Goal: Task Accomplishment & Management: Use online tool/utility

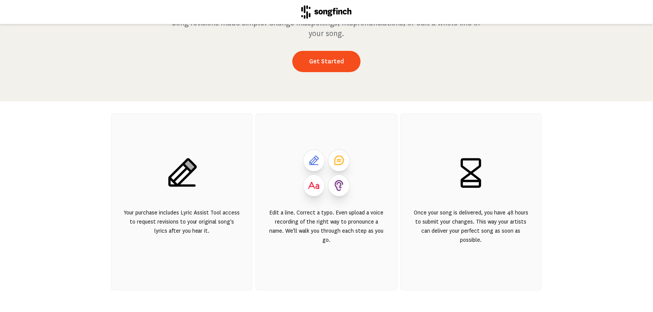
scroll to position [35, 0]
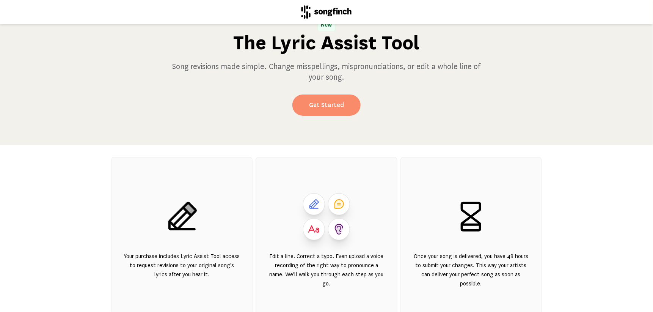
click at [328, 110] on link "Get Started" at bounding box center [326, 104] width 68 height 21
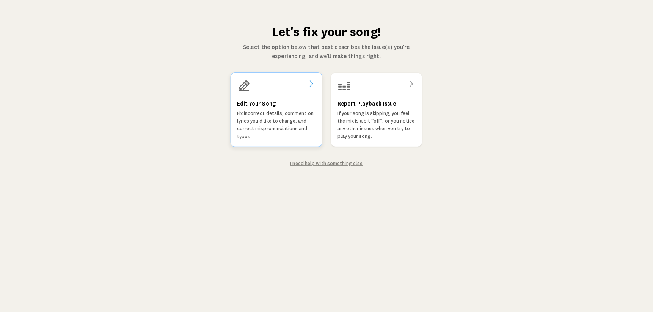
click at [267, 103] on h3 "Edit Your Song" at bounding box center [256, 103] width 39 height 9
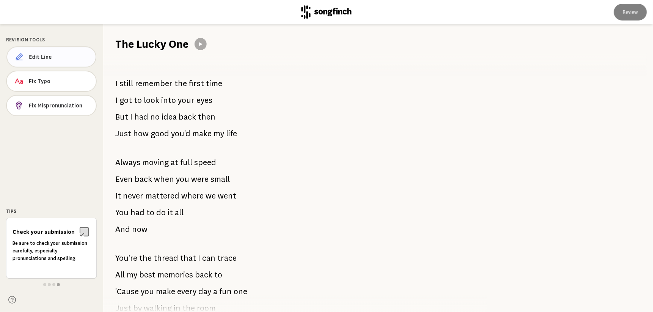
click at [42, 56] on span "Edit Line" at bounding box center [59, 57] width 61 height 8
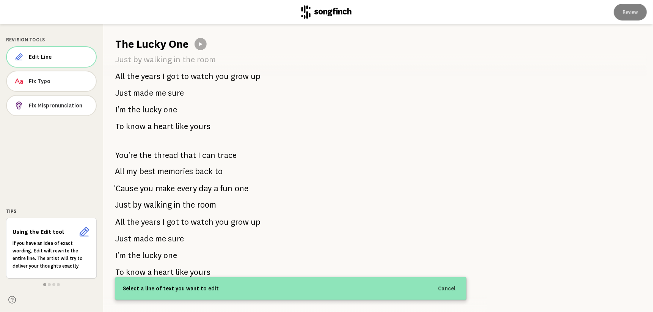
scroll to position [563, 0]
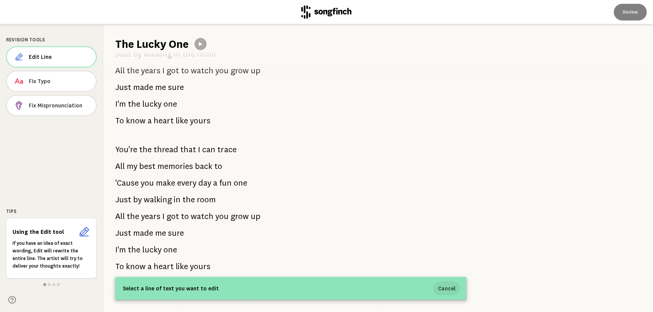
click at [446, 288] on button "Cancel" at bounding box center [446, 288] width 27 height 14
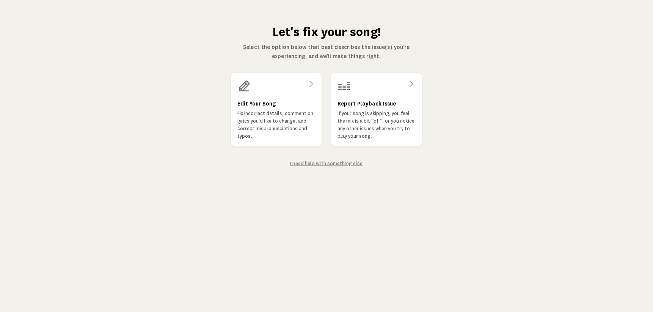
click at [298, 164] on link "I need help with something else" at bounding box center [326, 163] width 72 height 5
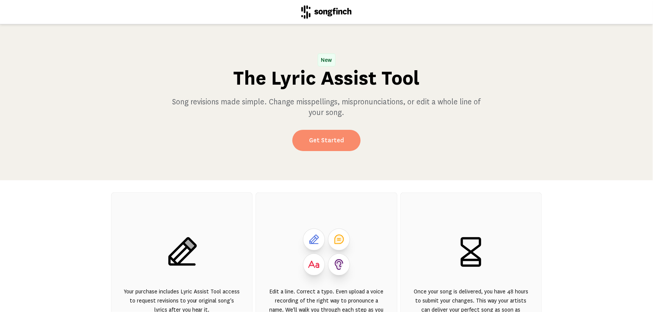
click at [341, 138] on link "Get Started" at bounding box center [326, 140] width 68 height 21
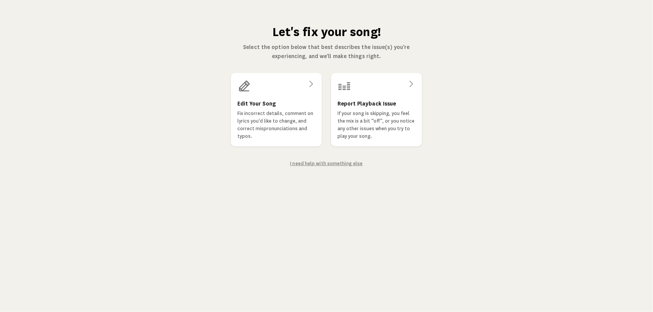
click at [315, 161] on link "I need help with something else" at bounding box center [326, 163] width 72 height 5
click at [256, 100] on h3 "Edit Your Song" at bounding box center [256, 103] width 39 height 9
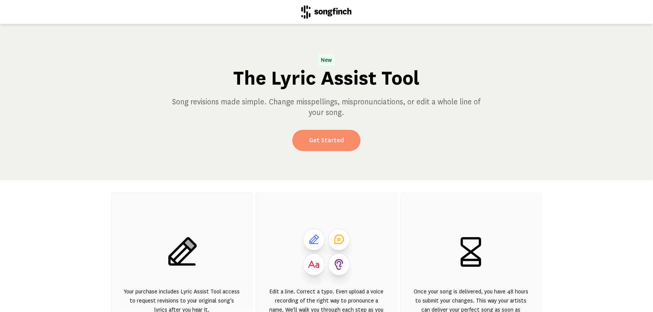
click at [323, 139] on link "Get Started" at bounding box center [326, 140] width 68 height 21
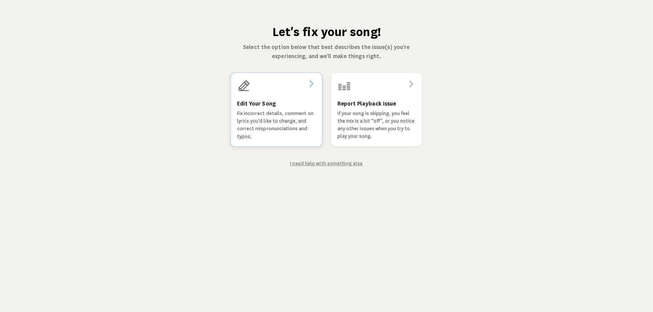
click at [266, 98] on div "Edit Your Song Fix incorrect details, comment on lyrics you'd like to change, a…" at bounding box center [277, 109] width 92 height 74
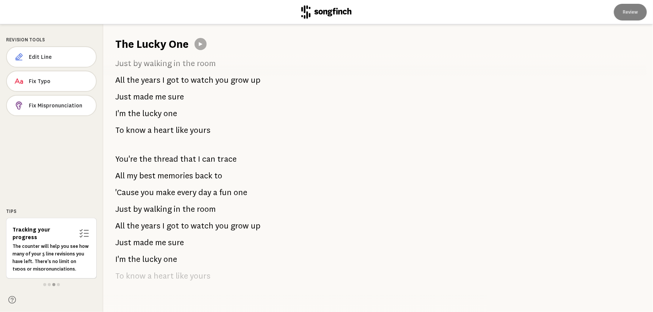
scroll to position [563, 0]
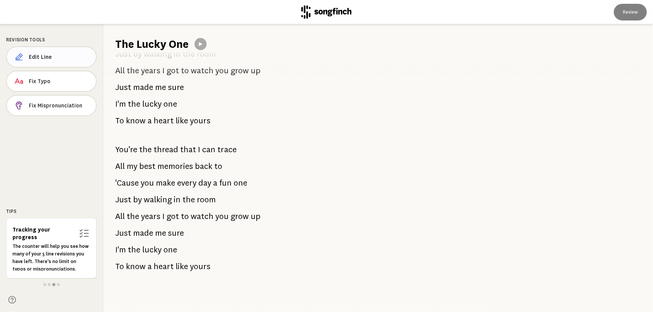
click at [62, 58] on span "Edit Line" at bounding box center [59, 57] width 61 height 8
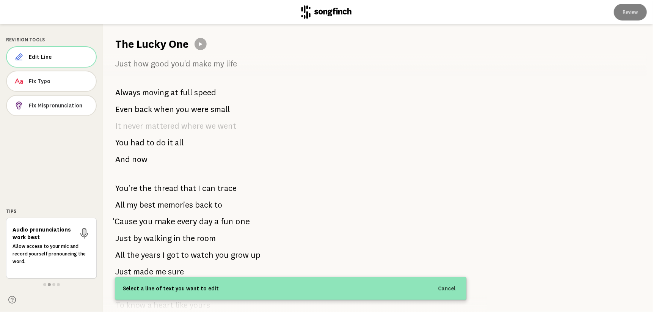
scroll to position [0, 0]
